Goal: Information Seeking & Learning: Check status

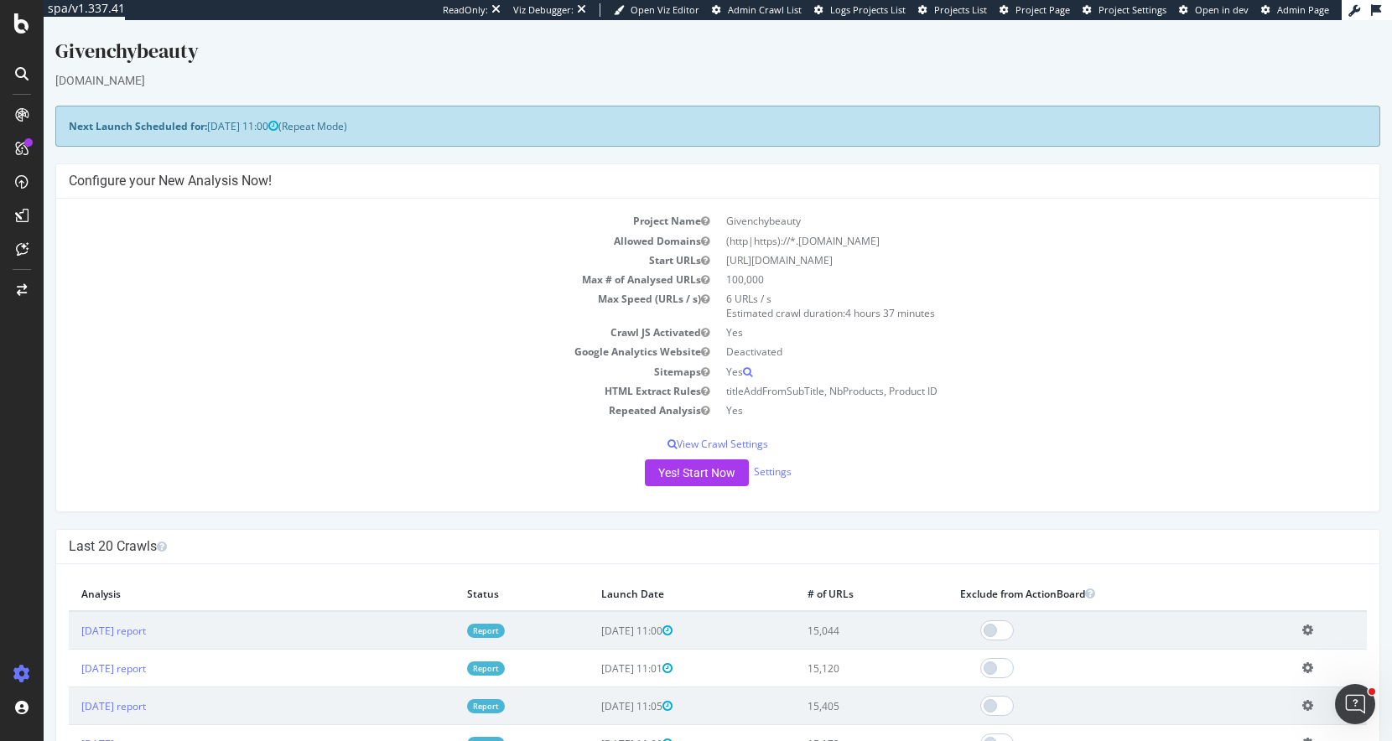
click at [215, 330] on td "Crawl JS Activated" at bounding box center [393, 332] width 649 height 19
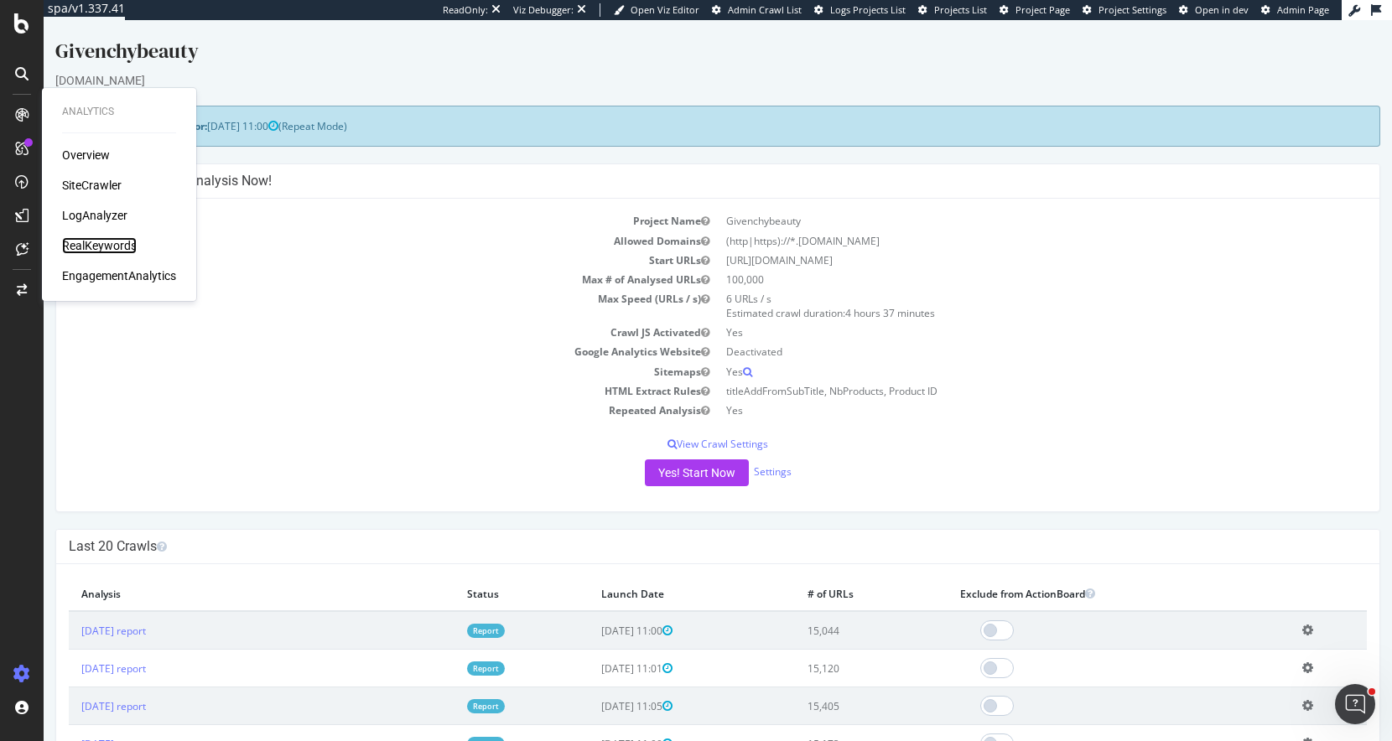
click at [118, 243] on div "RealKeywords" at bounding box center [99, 245] width 75 height 17
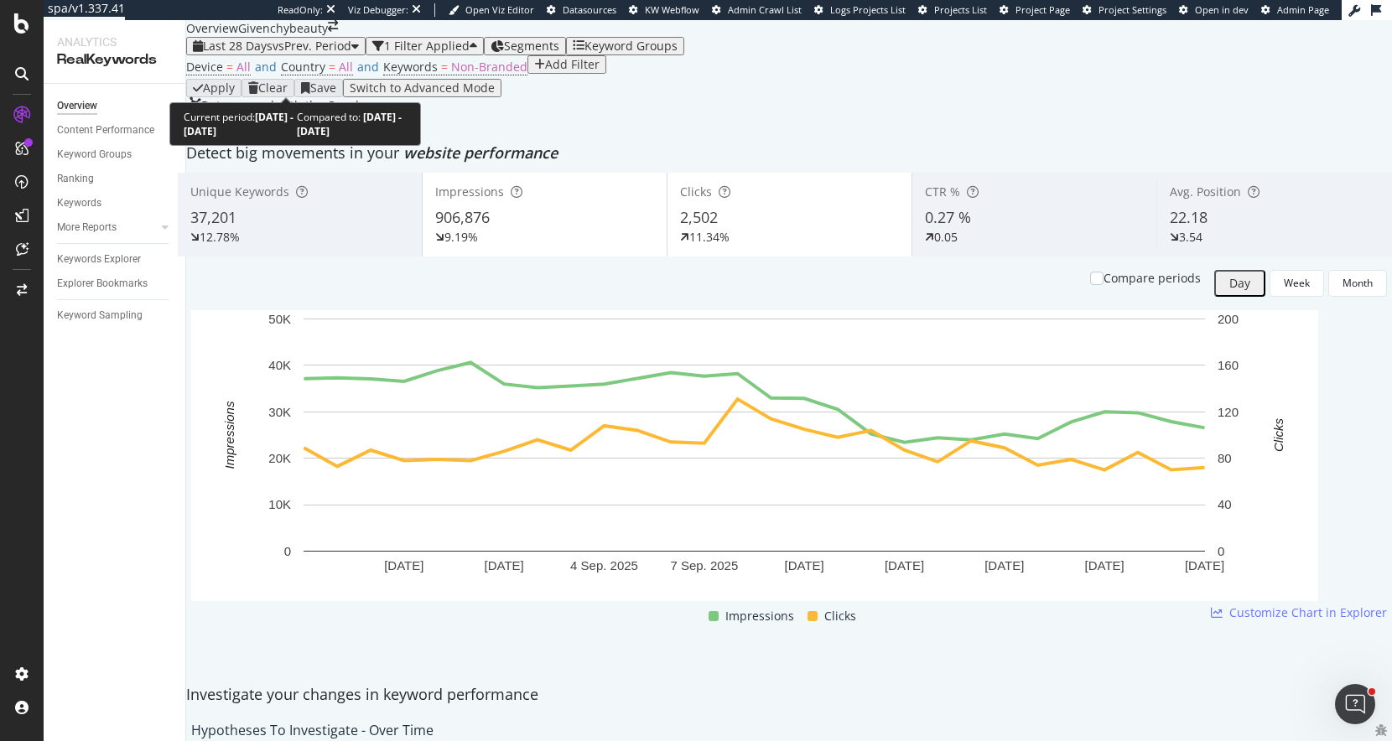
click at [308, 54] on span "vs Prev. Period" at bounding box center [311, 46] width 79 height 16
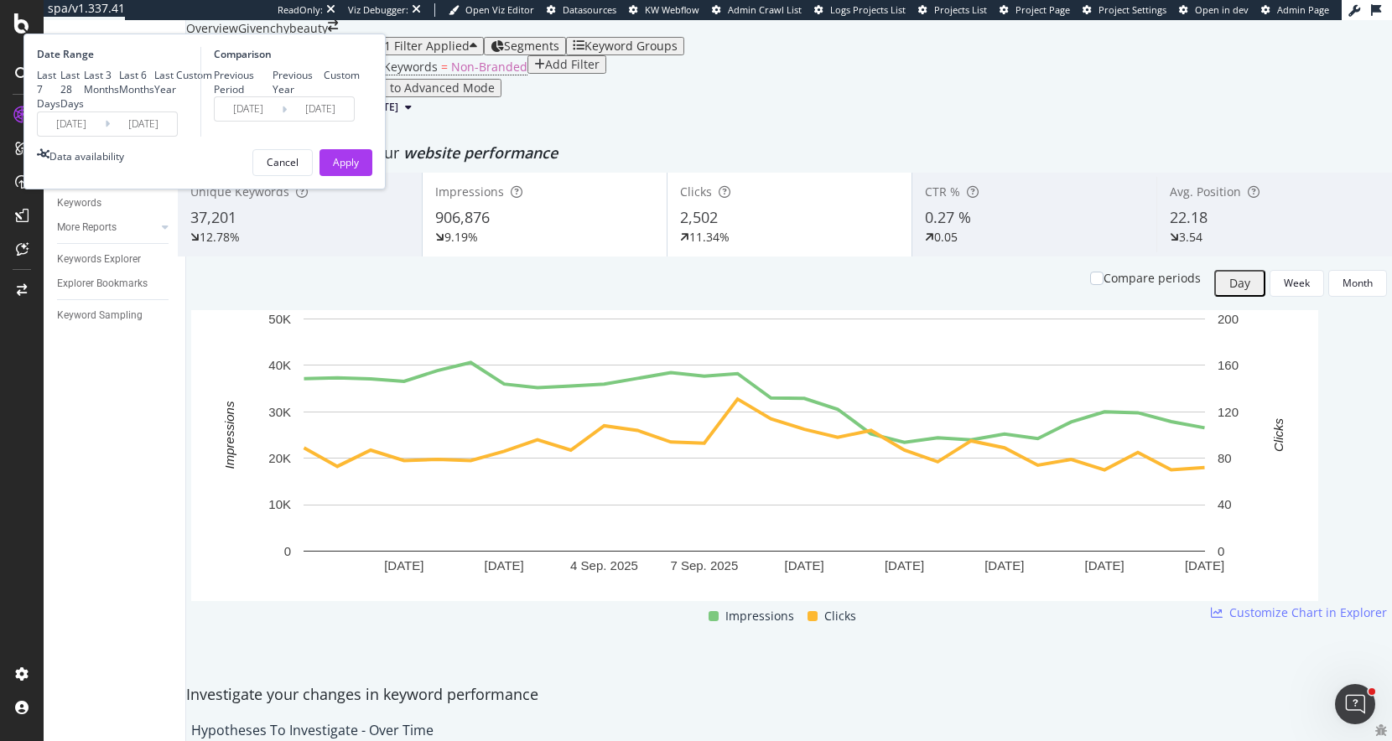
click at [176, 96] on div "Last Year" at bounding box center [165, 82] width 22 height 29
type input "2024/09/23"
type input "2023/09/24"
type input "2024/09/22"
click at [359, 169] on div "Apply" at bounding box center [346, 162] width 26 height 14
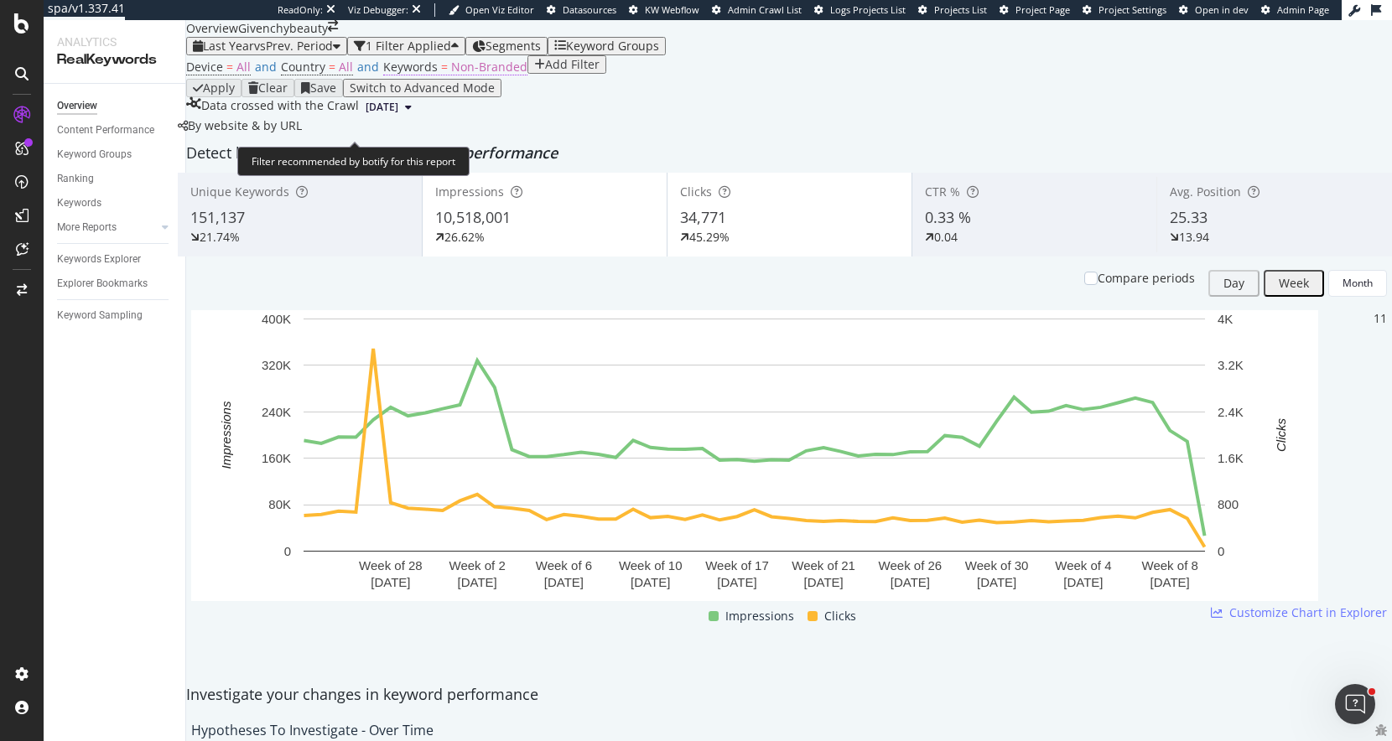
click at [489, 75] on span "Non-Branded" at bounding box center [489, 67] width 76 height 16
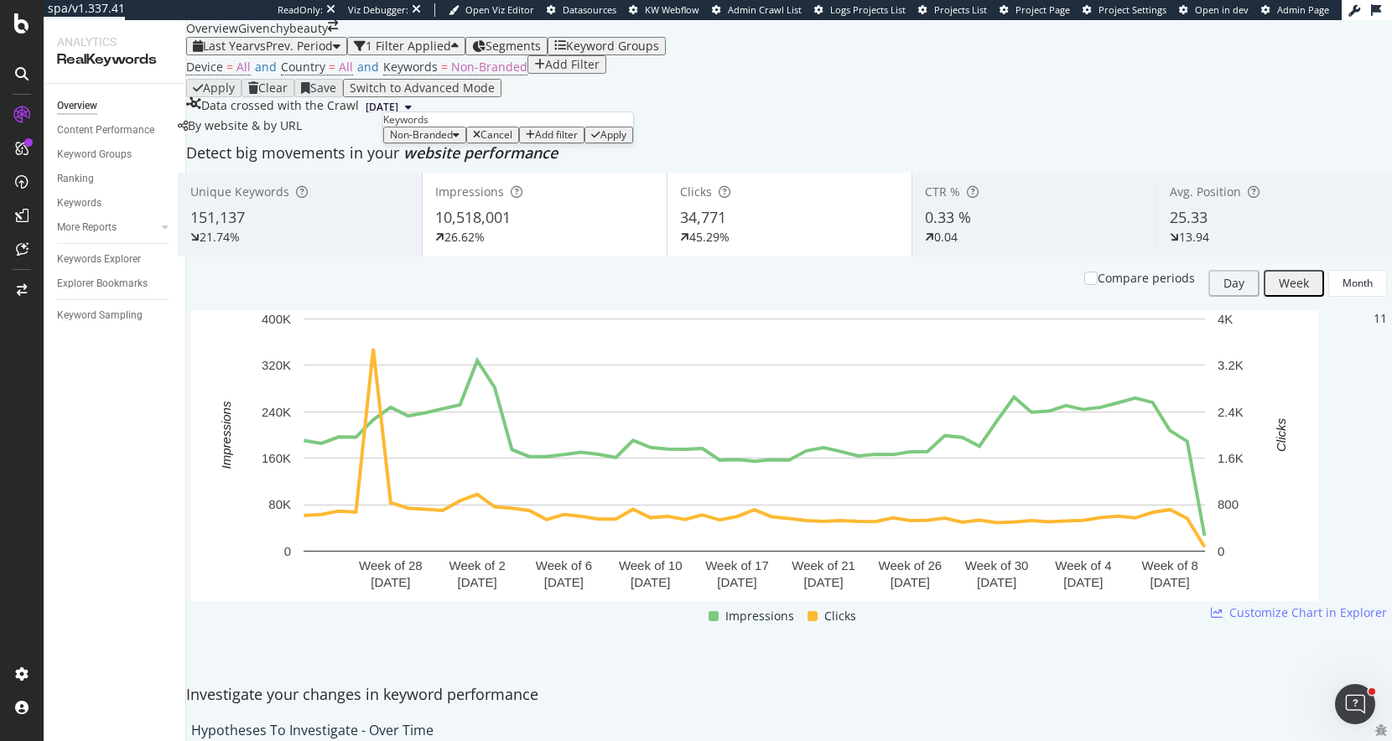
click at [453, 142] on span "Non-Branded" at bounding box center [421, 134] width 63 height 14
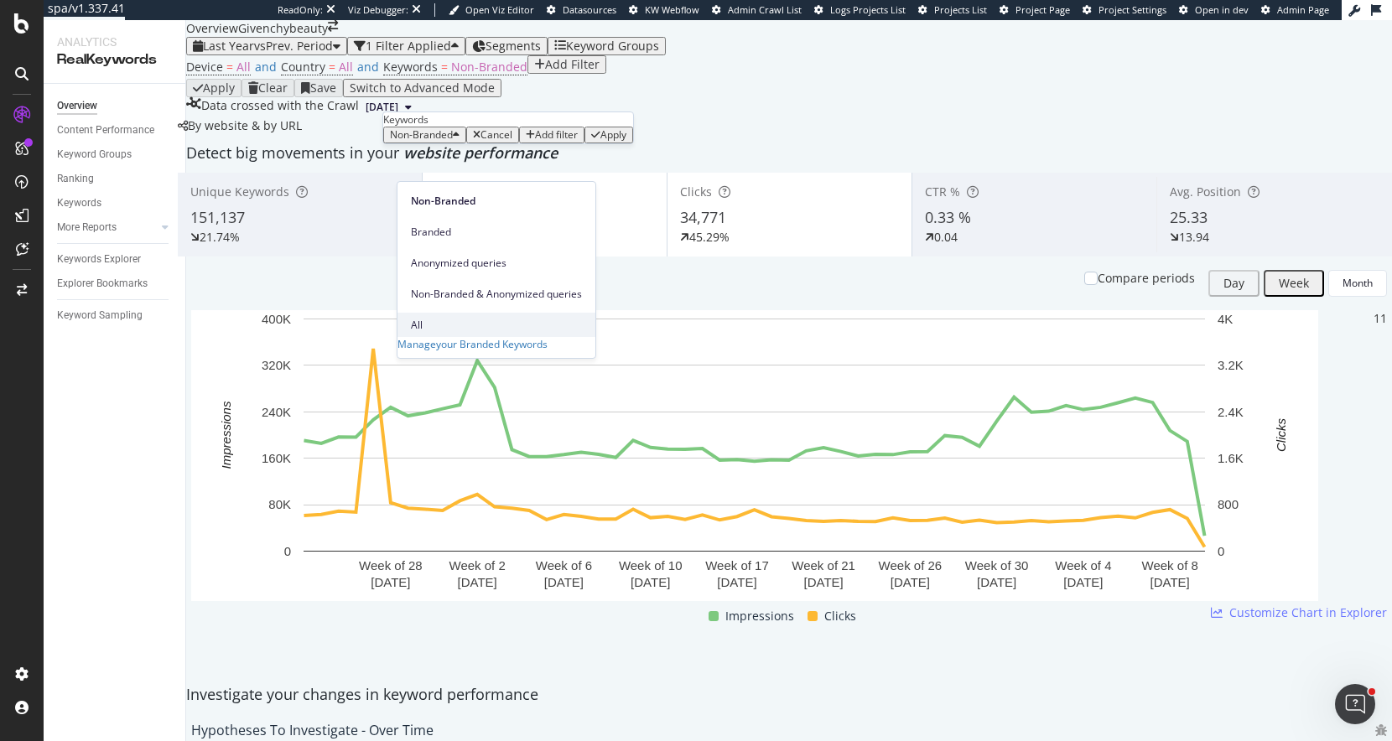
click at [440, 318] on span "All" at bounding box center [496, 325] width 171 height 15
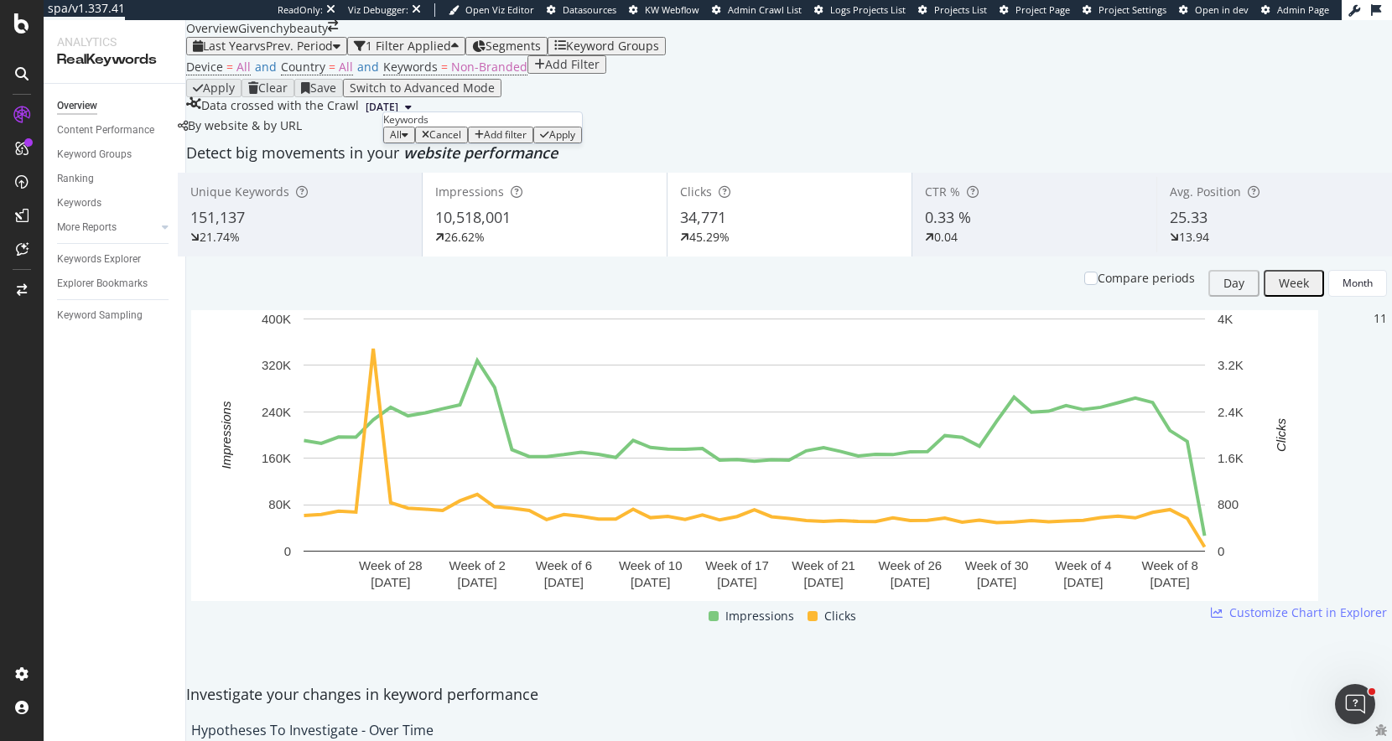
click at [574, 141] on div "Apply" at bounding box center [562, 135] width 26 height 12
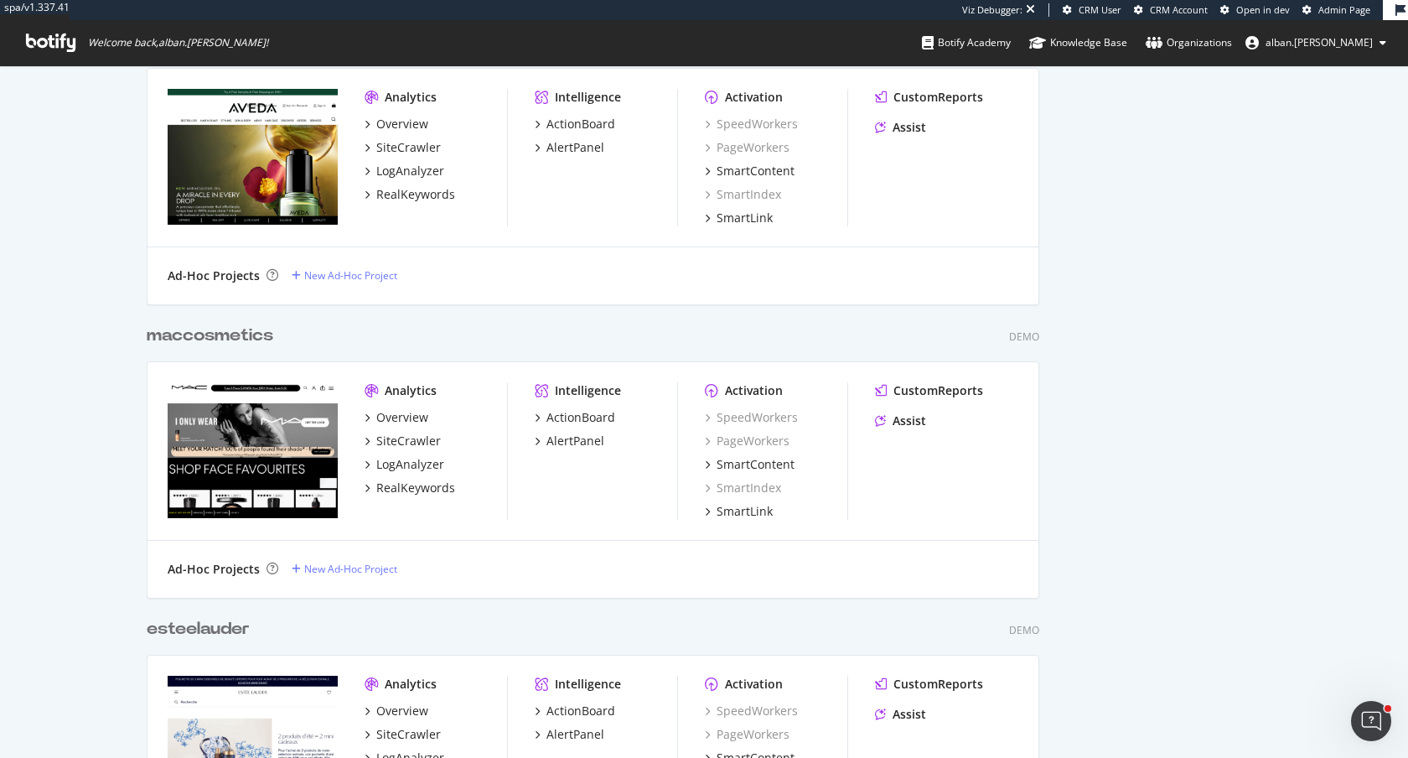
scroll to position [3006, 0]
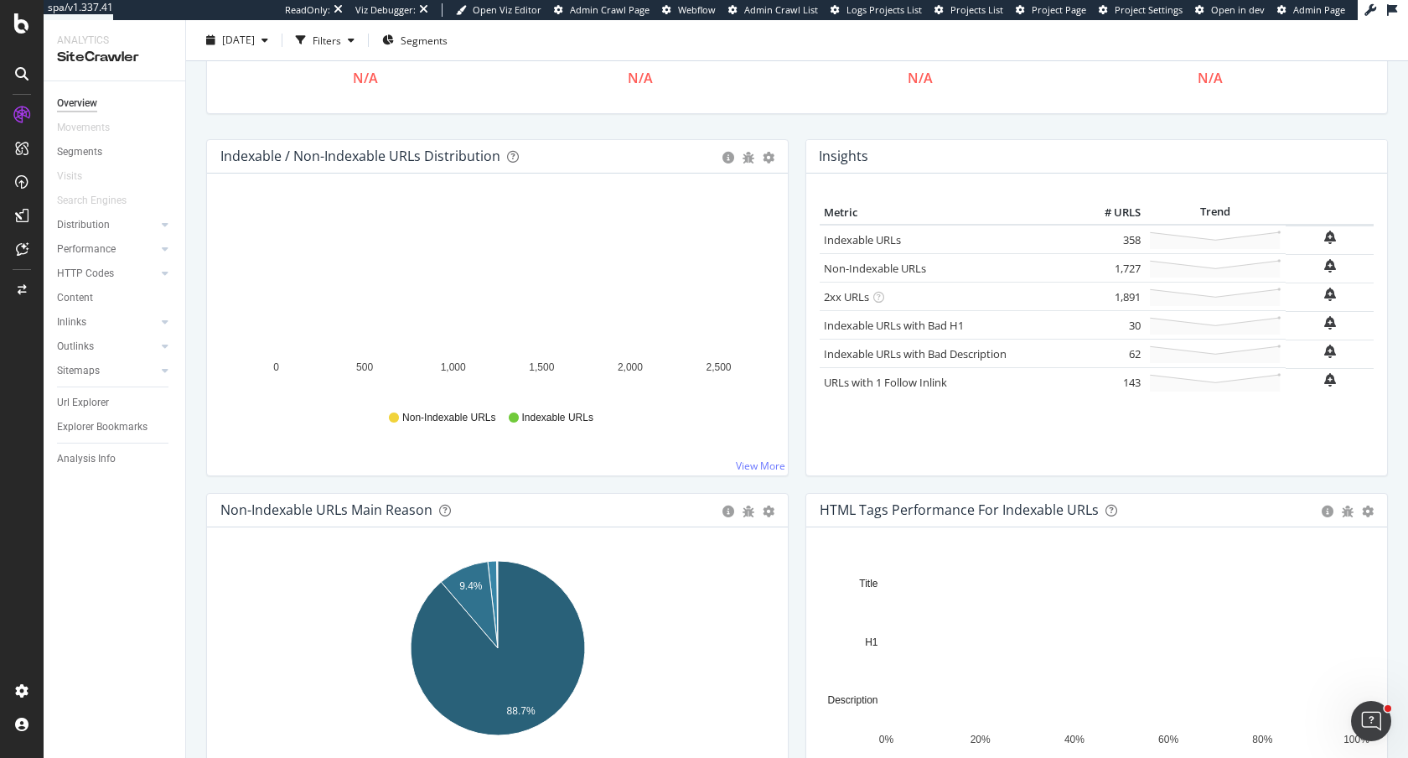
scroll to position [335, 0]
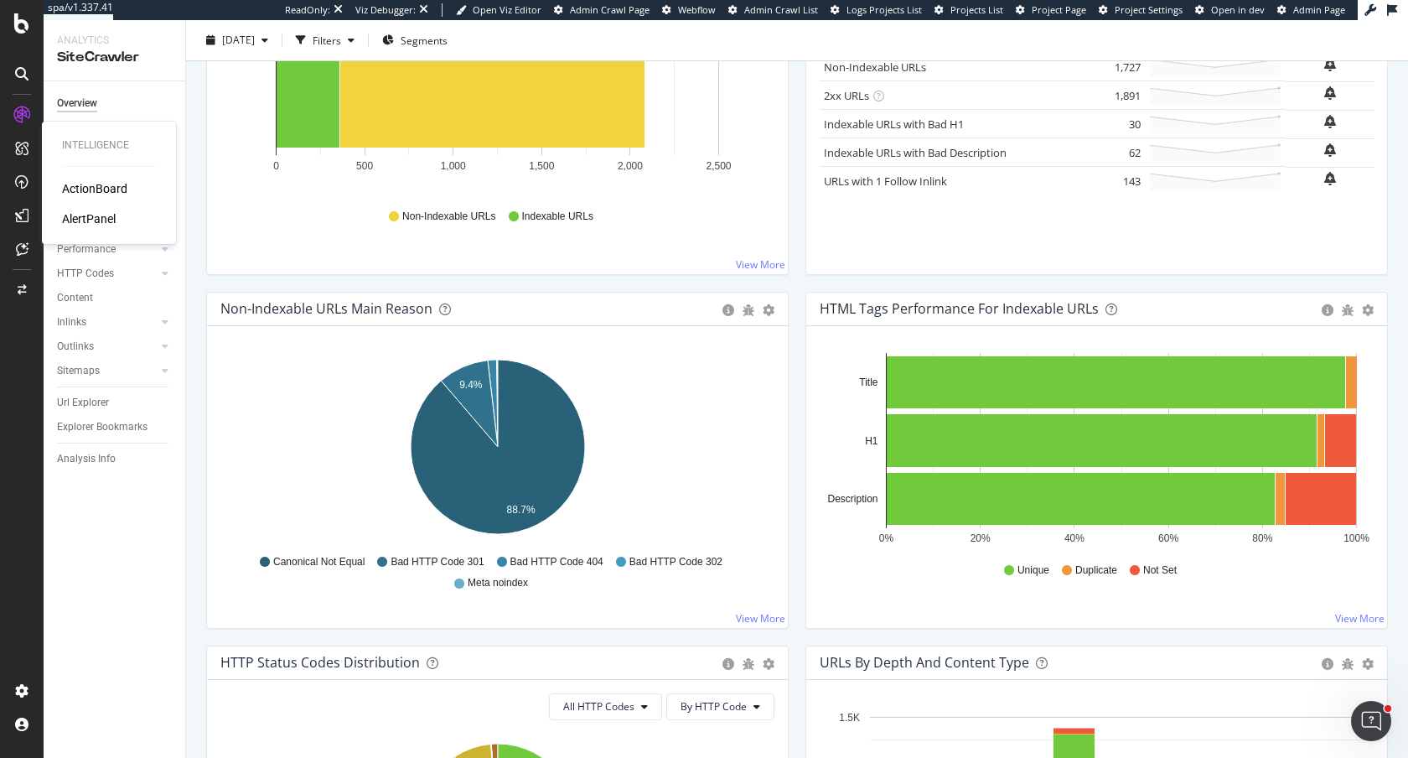
click at [96, 188] on div "ActionBoard" at bounding box center [94, 188] width 65 height 17
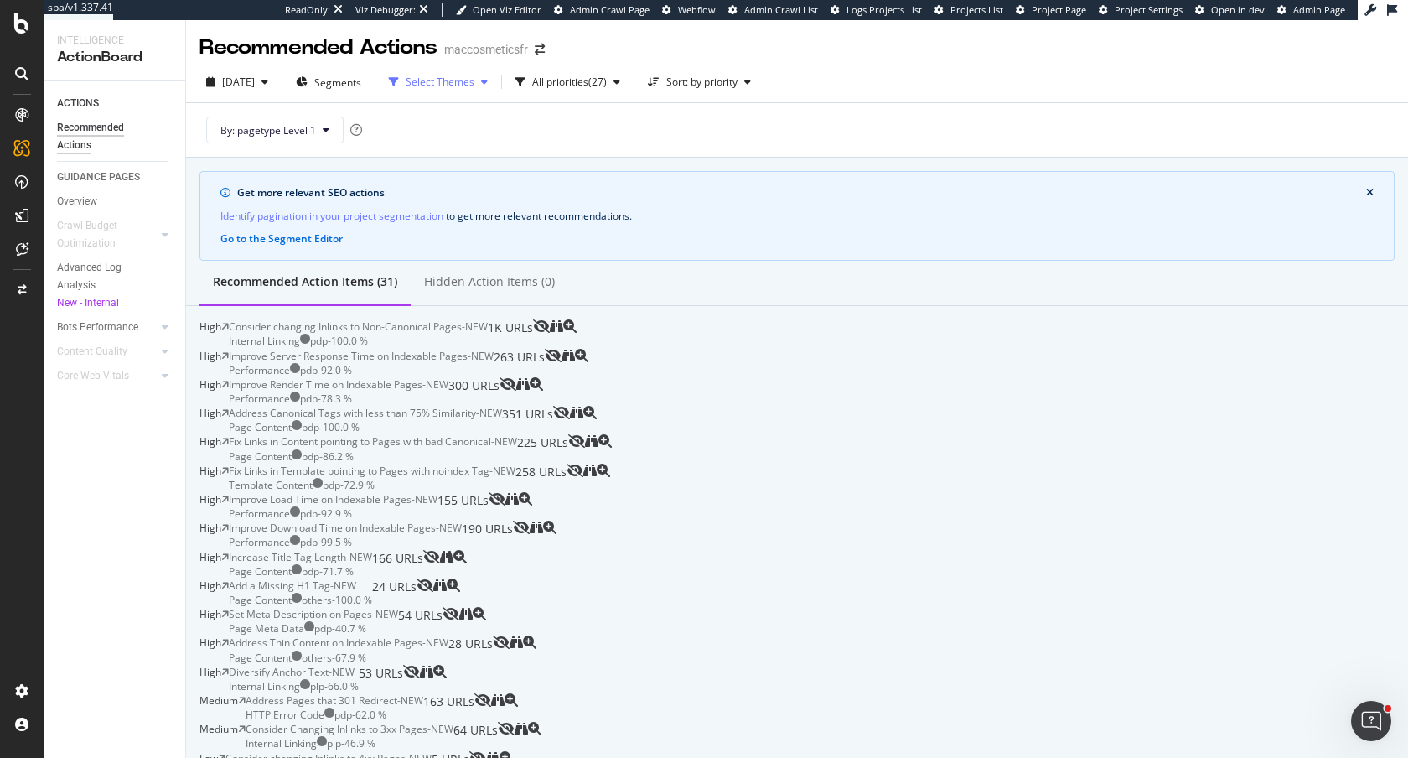
drag, startPoint x: 515, startPoint y: 84, endPoint x: 485, endPoint y: 81, distance: 29.5
click at [488, 84] on icon "button" at bounding box center [484, 82] width 7 height 10
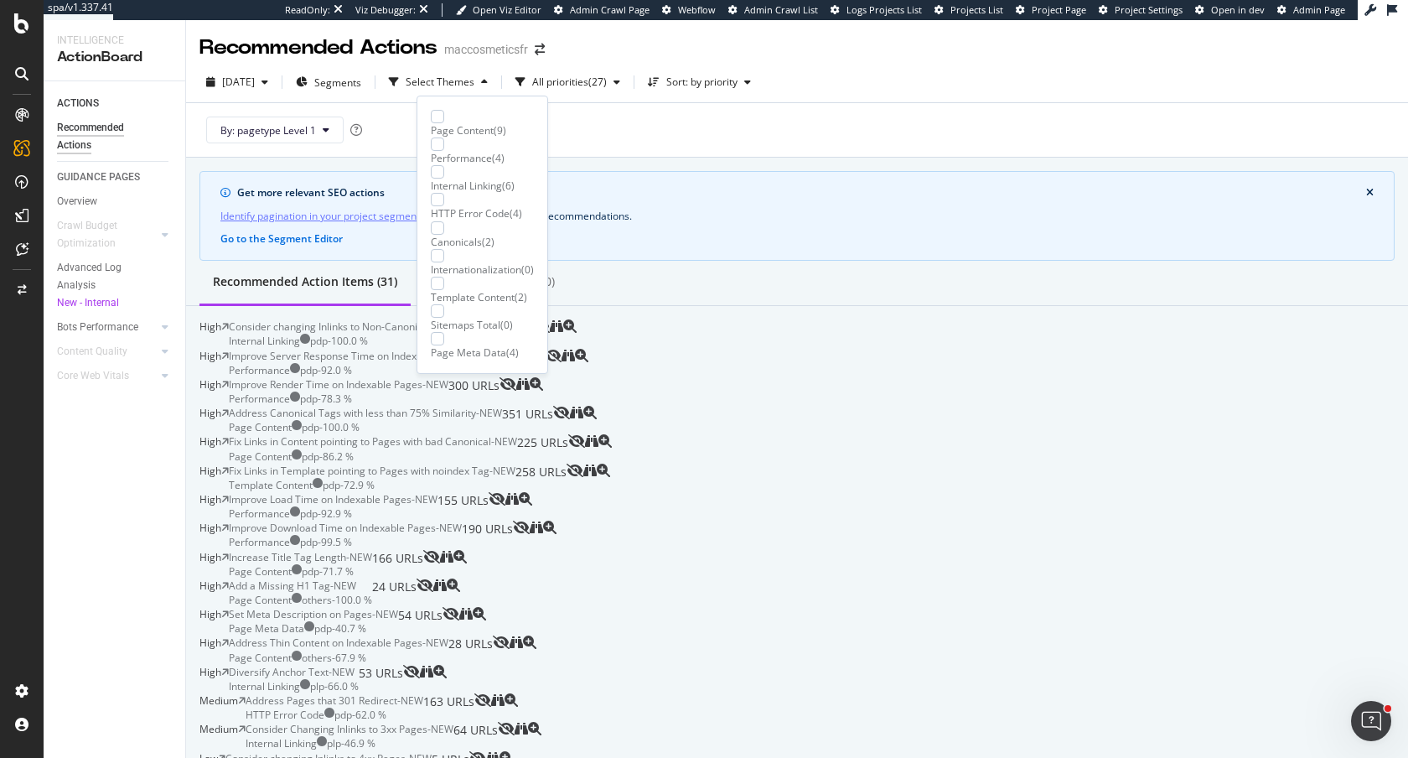
click at [864, 228] on div "Get more relevant SEO actions Identify pagination in your project segmentation …" at bounding box center [798, 216] width 1196 height 90
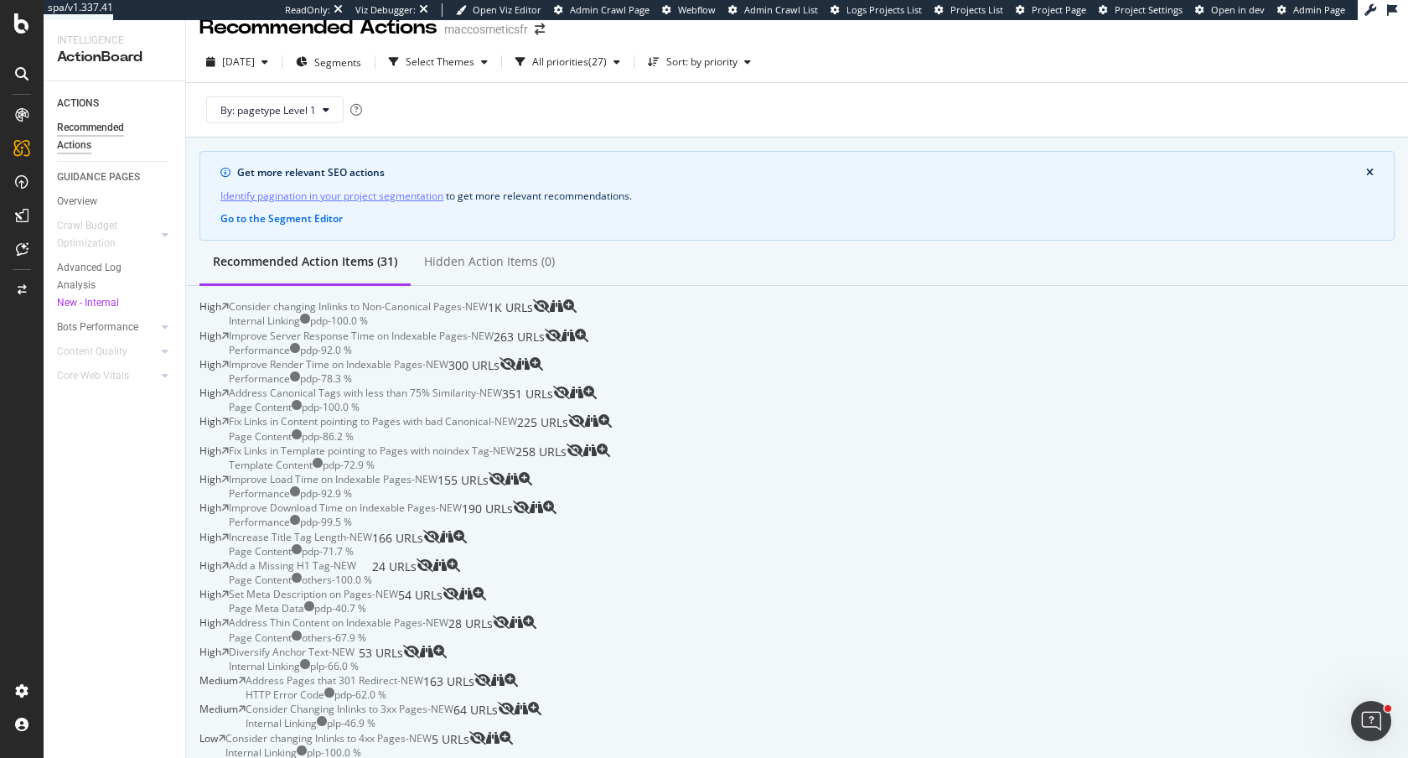
scroll to position [13, 0]
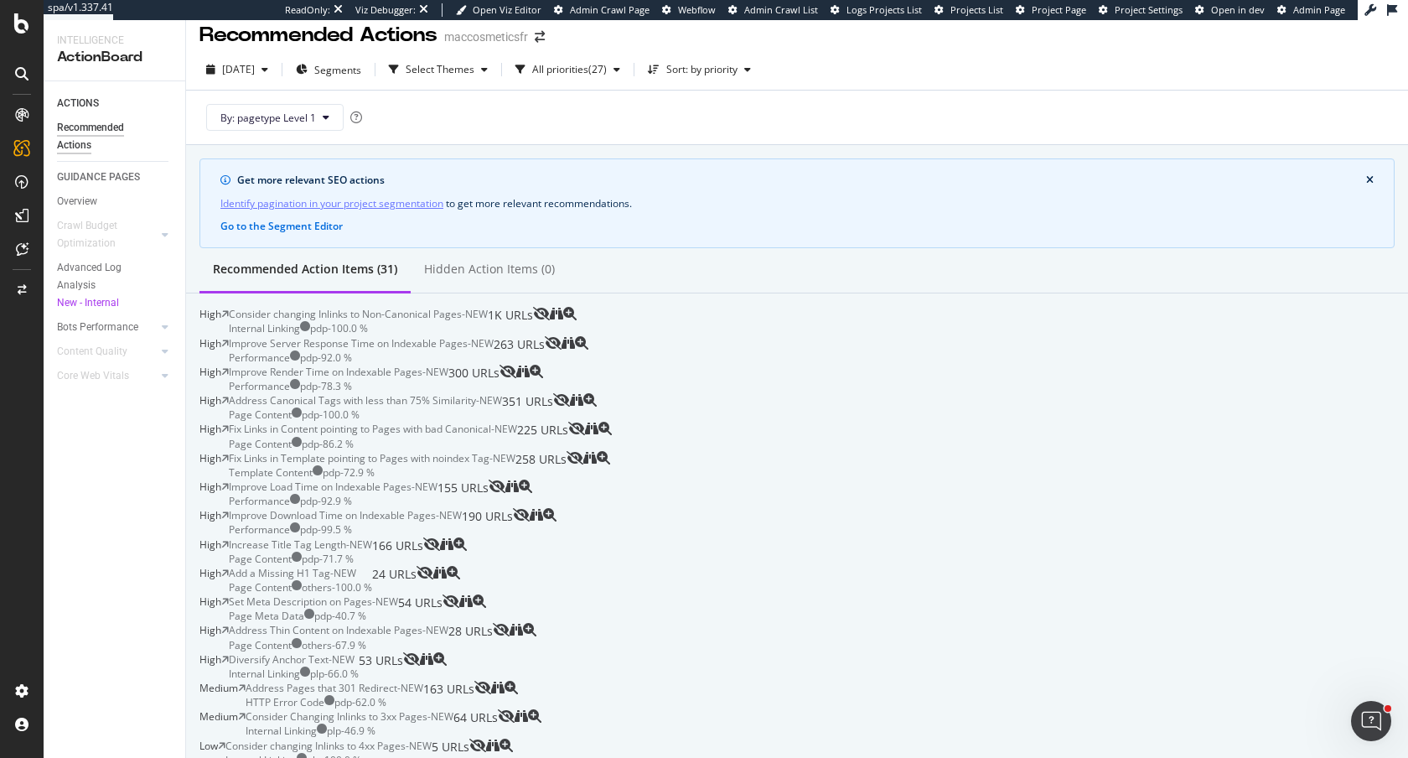
click at [533, 335] on div "Consider changing Inlinks to Non-Canonical Pages - NEW Internal Linking pdp - 1…" at bounding box center [381, 321] width 304 height 29
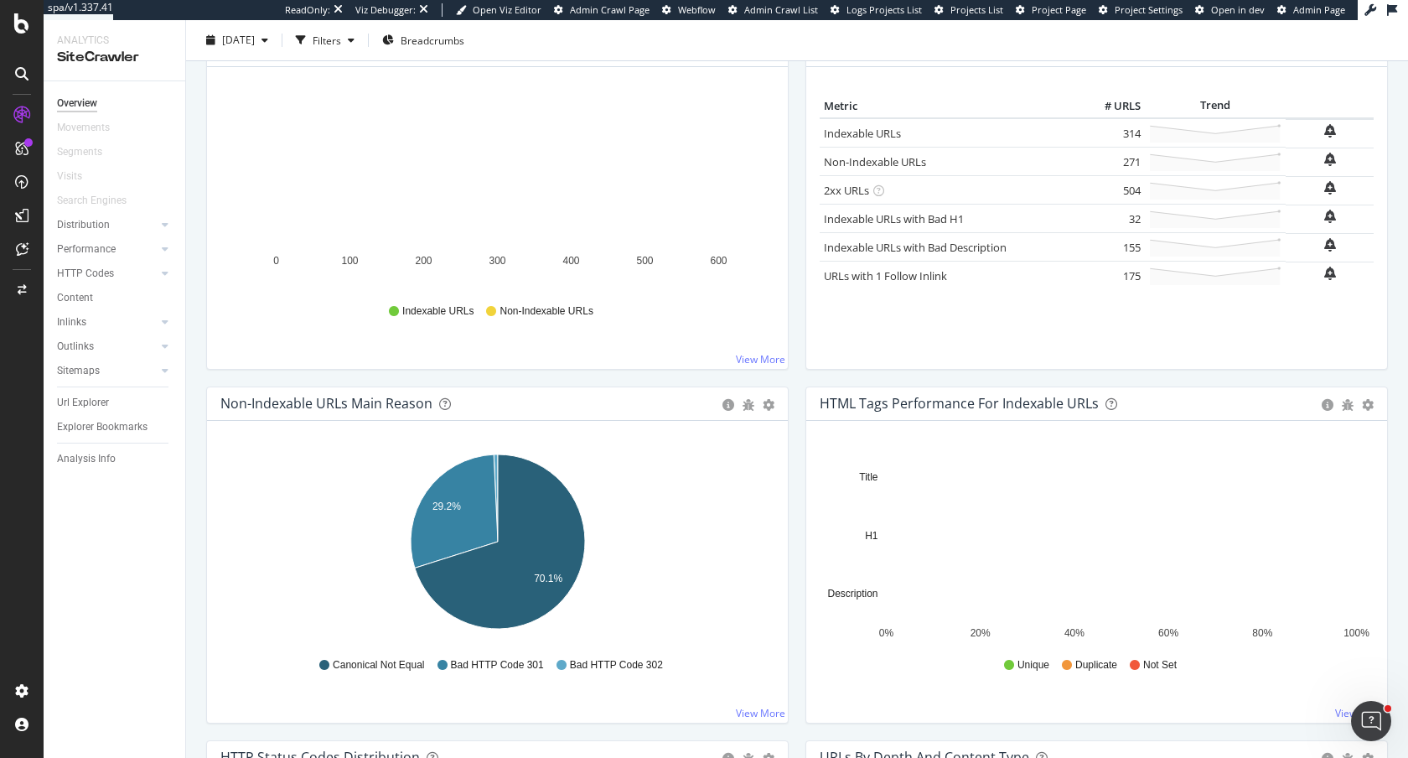
scroll to position [243, 0]
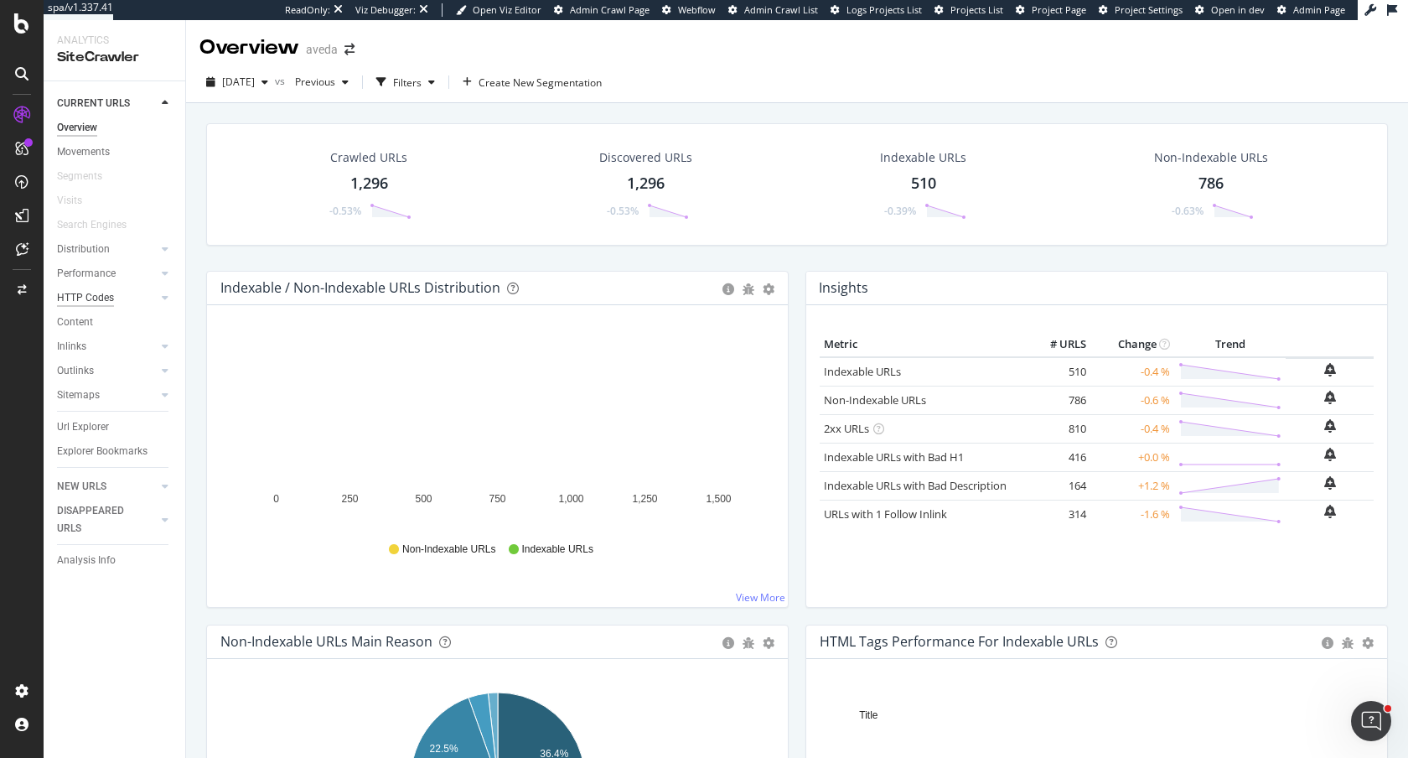
scroll to position [278, 0]
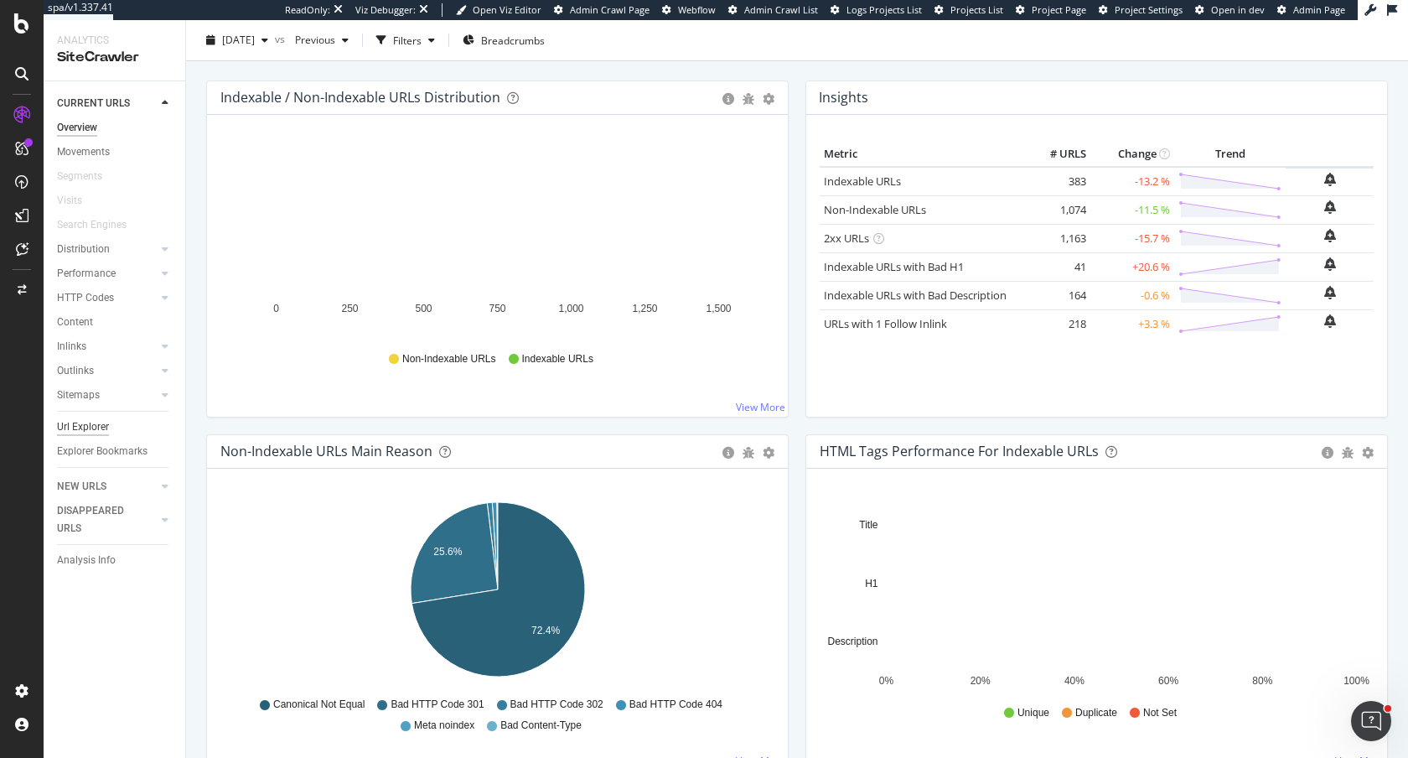
scroll to position [610, 0]
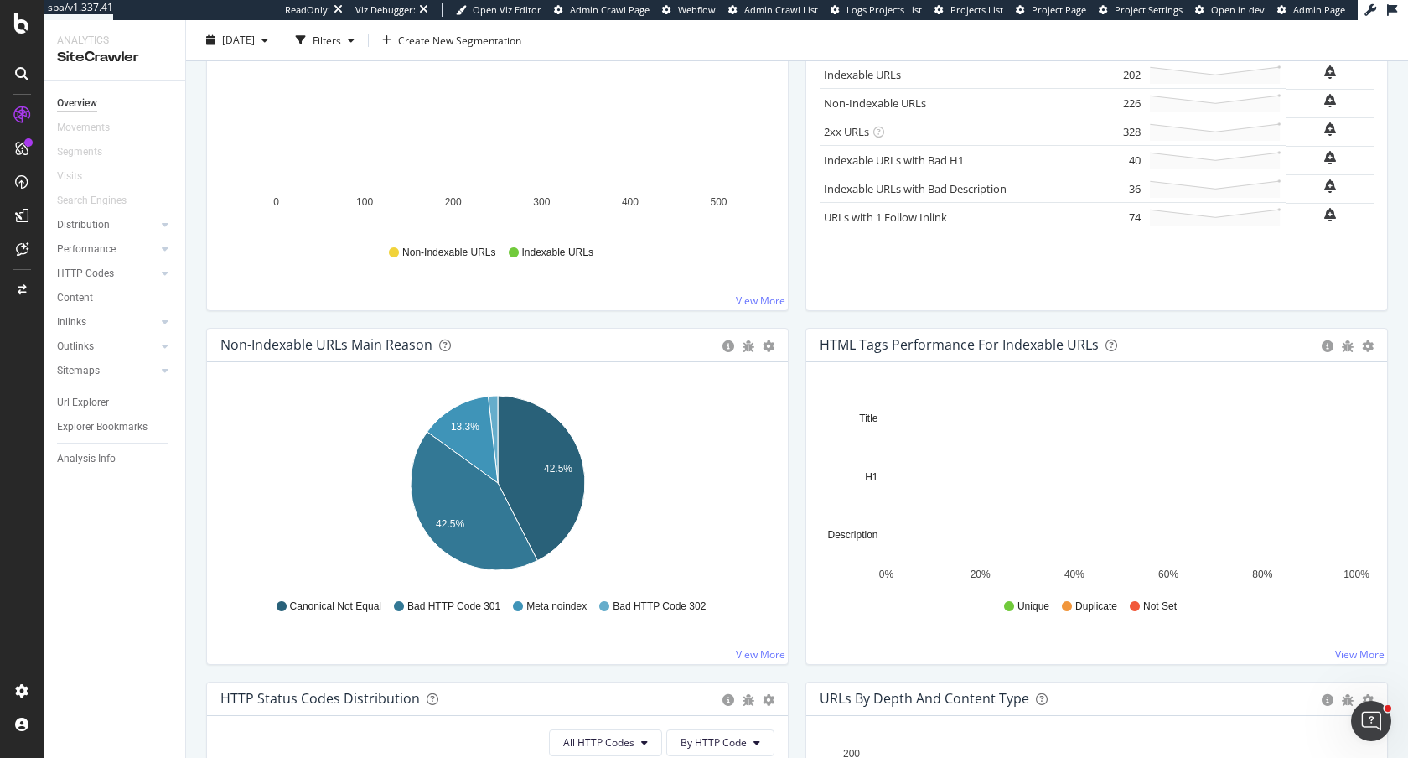
scroll to position [299, 0]
